Goal: Task Accomplishment & Management: Manage account settings

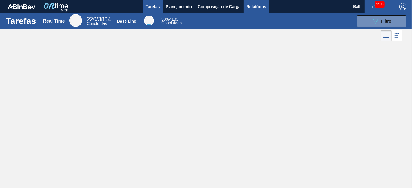
click at [254, 9] on span "Relatórios" at bounding box center [256, 6] width 20 height 7
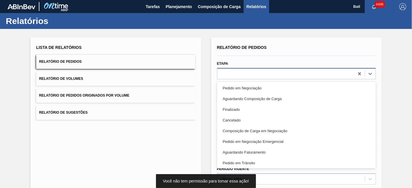
click at [222, 74] on div at bounding box center [285, 74] width 137 height 8
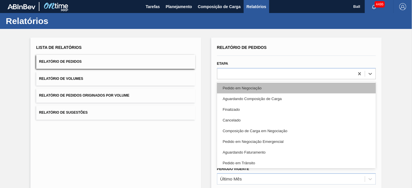
click at [230, 87] on div "Pedido em Negociação" at bounding box center [296, 88] width 159 height 11
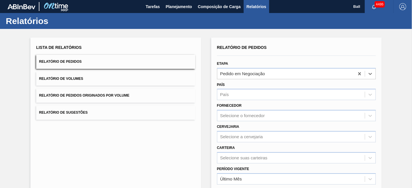
scroll to position [78, 0]
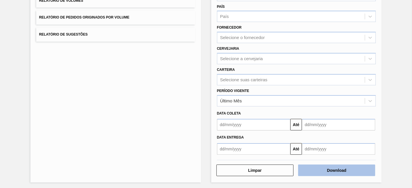
click at [336, 171] on button "Download" at bounding box center [336, 171] width 77 height 12
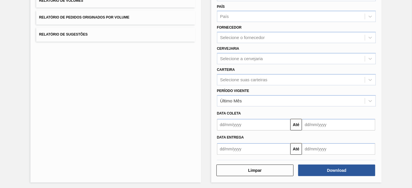
click at [410, 28] on div "Lista de Relatórios Relatório de Pedidos Relatório de Volumes Relatório de Pedi…" at bounding box center [206, 70] width 412 height 239
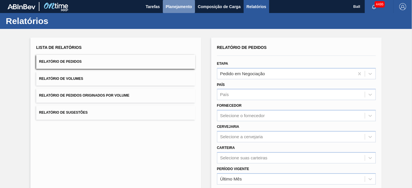
click at [180, 8] on span "Planejamento" at bounding box center [179, 6] width 26 height 7
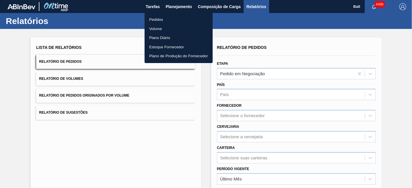
click at [160, 21] on li "Pedidos" at bounding box center [179, 19] width 68 height 9
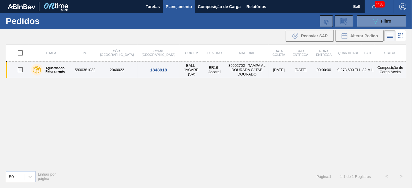
click at [255, 74] on td "30002702 - TAMPA AL DOURADA C/ TAB DOURADO" at bounding box center [246, 70] width 43 height 17
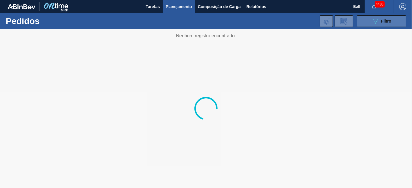
click at [376, 24] on icon "089F7B8B-B2A5-4AFE-B5C0-19BA573D28AC" at bounding box center [375, 21] width 7 height 7
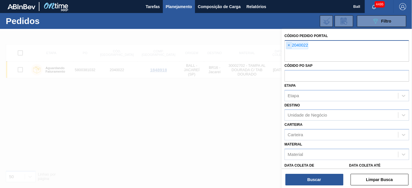
click at [290, 43] on span "×" at bounding box center [289, 45] width 6 height 7
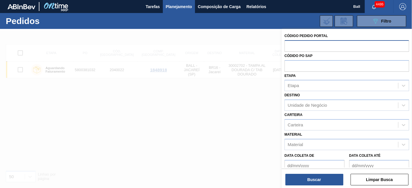
paste input "2041674"
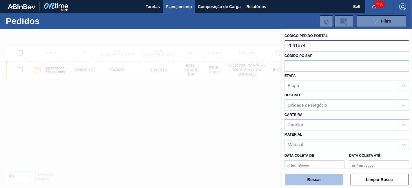
type input "2041674"
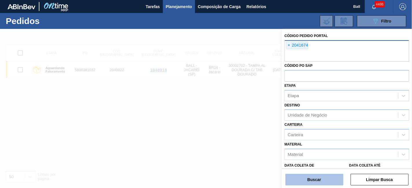
click at [313, 183] on button "Buscar" at bounding box center [314, 180] width 58 height 12
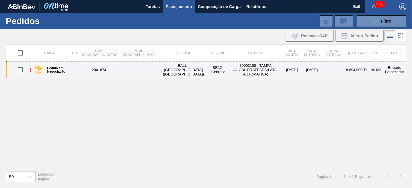
click at [239, 71] on td "30003188 - TAMPA AL.CDL;PRATEADA;LATA-AUTOMATICA;" at bounding box center [256, 70] width 54 height 17
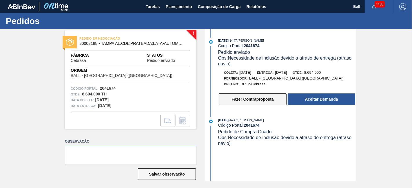
click at [246, 98] on button "Fazer Contraproposta" at bounding box center [253, 100] width 68 height 12
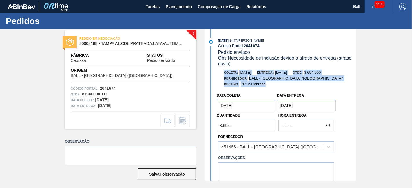
drag, startPoint x: 354, startPoint y: 63, endPoint x: 357, endPoint y: 88, distance: 25.7
click at [357, 88] on div "! PEDIDO EM NEGOCIAÇÃO 30003188 - TAMPA AL.CDL;PRATEADA;LATA-AUTOMATICA; Fábric…" at bounding box center [206, 105] width 412 height 152
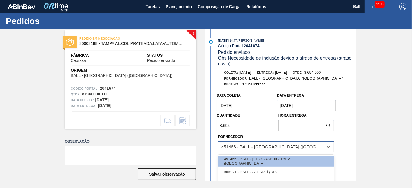
click at [281, 147] on div "451466 - BALL - [GEOGRAPHIC_DATA] ([GEOGRAPHIC_DATA])" at bounding box center [270, 147] width 105 height 8
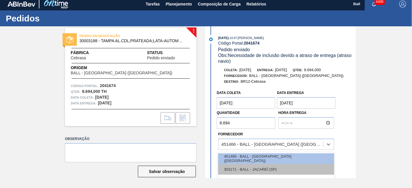
click at [266, 169] on div "303171 - BALL - JACAREÍ (SP)" at bounding box center [276, 169] width 116 height 11
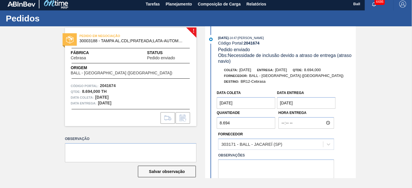
drag, startPoint x: 232, startPoint y: 126, endPoint x: 187, endPoint y: 131, distance: 45.7
click at [187, 131] on div "! PEDIDO EM NEGOCIAÇÃO 30003188 - TAMPA AL.CDL;PRATEADA;LATA-AUTOMATICA; Fábric…" at bounding box center [206, 102] width 412 height 152
type input "9.273,2"
click at [284, 105] on entrega "[DATE]" at bounding box center [306, 103] width 59 height 12
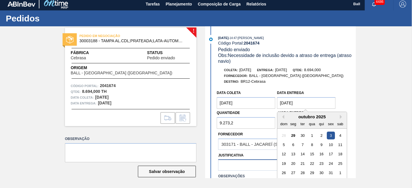
type entrega "[DATE]"
click at [252, 165] on div at bounding box center [270, 165] width 105 height 8
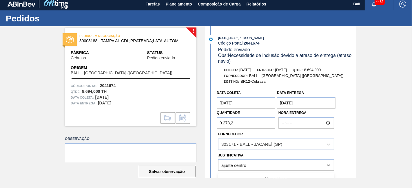
scroll to position [89, 0]
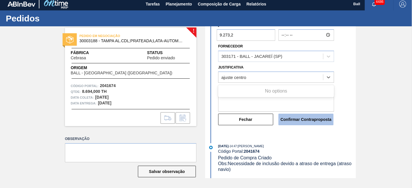
type input "ajuste centro"
click at [299, 122] on button "Confirmar Contraproposta" at bounding box center [305, 120] width 55 height 12
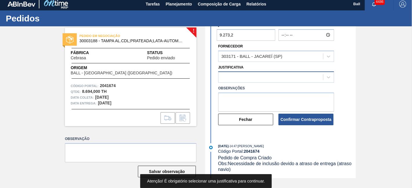
click at [243, 76] on div at bounding box center [270, 77] width 105 height 8
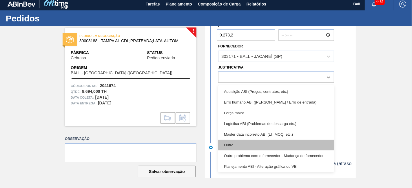
click at [237, 144] on div "Outro" at bounding box center [276, 145] width 116 height 11
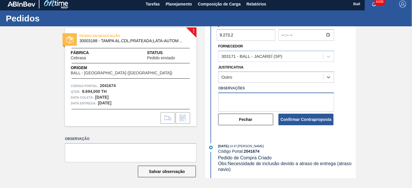
click at [231, 98] on textarea at bounding box center [276, 102] width 116 height 19
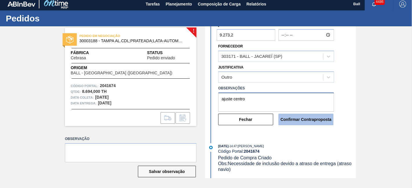
type textarea "ajuste centro"
click at [288, 119] on button "Confirmar Contraproposta" at bounding box center [305, 120] width 55 height 12
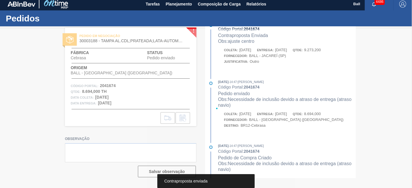
scroll to position [18, 0]
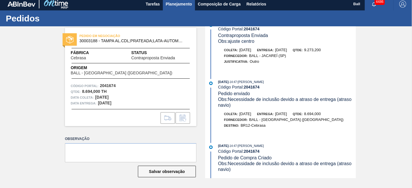
click at [179, 3] on span "Planejamento" at bounding box center [179, 4] width 26 height 7
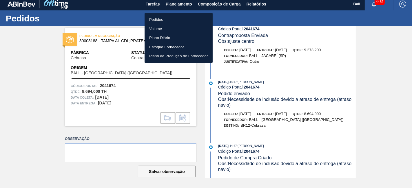
click at [157, 20] on li "Pedidos" at bounding box center [179, 19] width 68 height 9
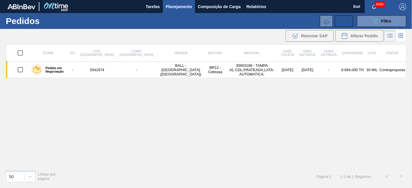
click at [339, 22] on icon at bounding box center [343, 21] width 9 height 7
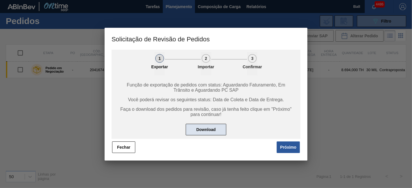
click at [198, 130] on button "Download" at bounding box center [206, 130] width 41 height 12
